Goal: Information Seeking & Learning: Learn about a topic

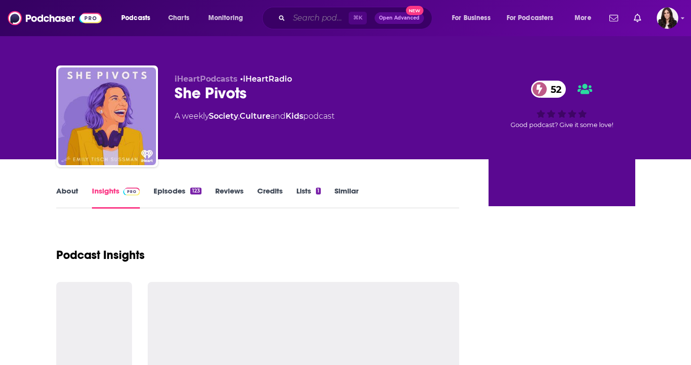
click at [295, 12] on input "Search podcasts, credits, & more..." at bounding box center [319, 18] width 60 height 16
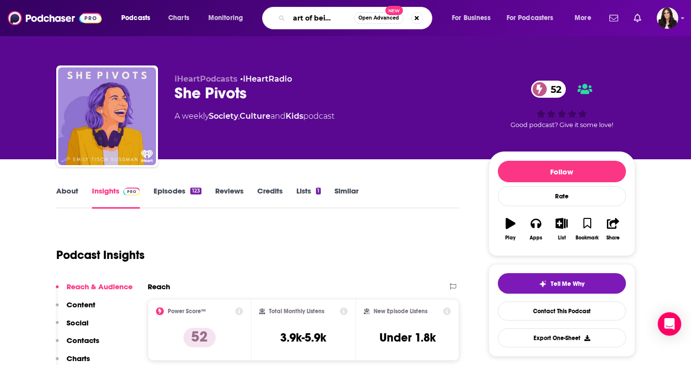
type input "the art of being well"
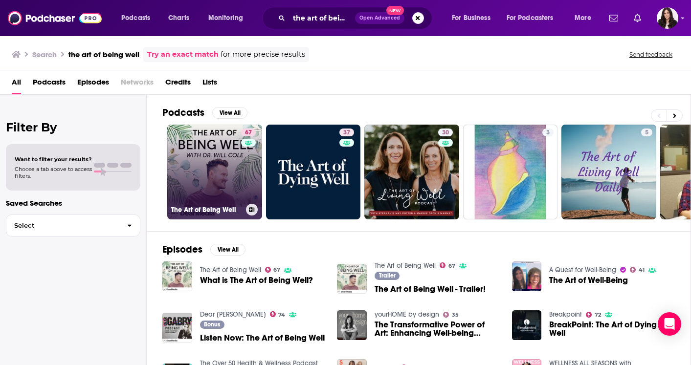
click at [209, 160] on link "67 The Art of Being Well" at bounding box center [214, 172] width 95 height 95
